Goal: Information Seeking & Learning: Find specific fact

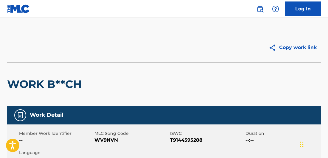
click at [16, 10] on img at bounding box center [18, 8] width 23 height 9
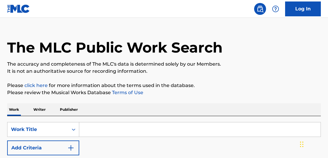
scroll to position [19, 0]
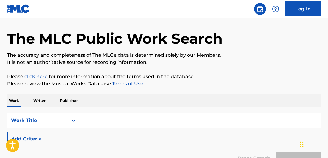
click at [102, 124] on input "Search Form" at bounding box center [199, 121] width 241 height 14
paste input "Hello Sunshine - [PERSON_NAME]"
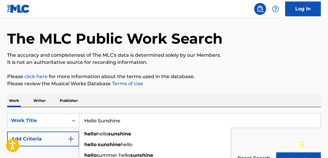
type input "Hello Sunshine"
click at [57, 143] on button "Add Criteria" at bounding box center [43, 139] width 72 height 15
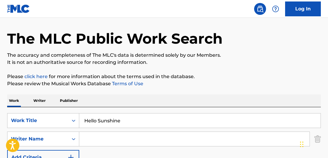
click at [89, 141] on input "Search Form" at bounding box center [194, 139] width 230 height 14
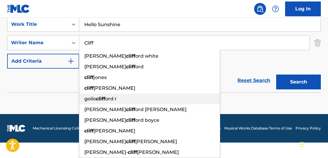
scroll to position [115, 0]
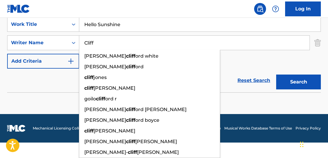
type input "Cliff"
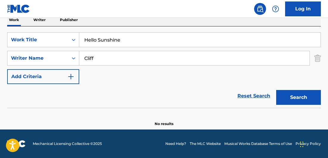
click at [303, 95] on button "Search" at bounding box center [298, 97] width 45 height 15
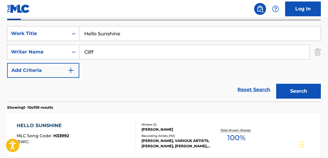
scroll to position [108, 0]
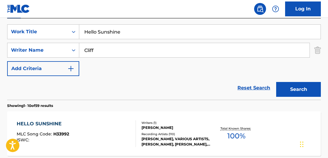
click at [44, 125] on div "HELLO SUNSHINE" at bounding box center [43, 124] width 52 height 7
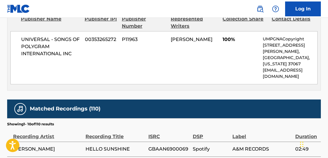
scroll to position [265, 0]
